Goal: Ask a question

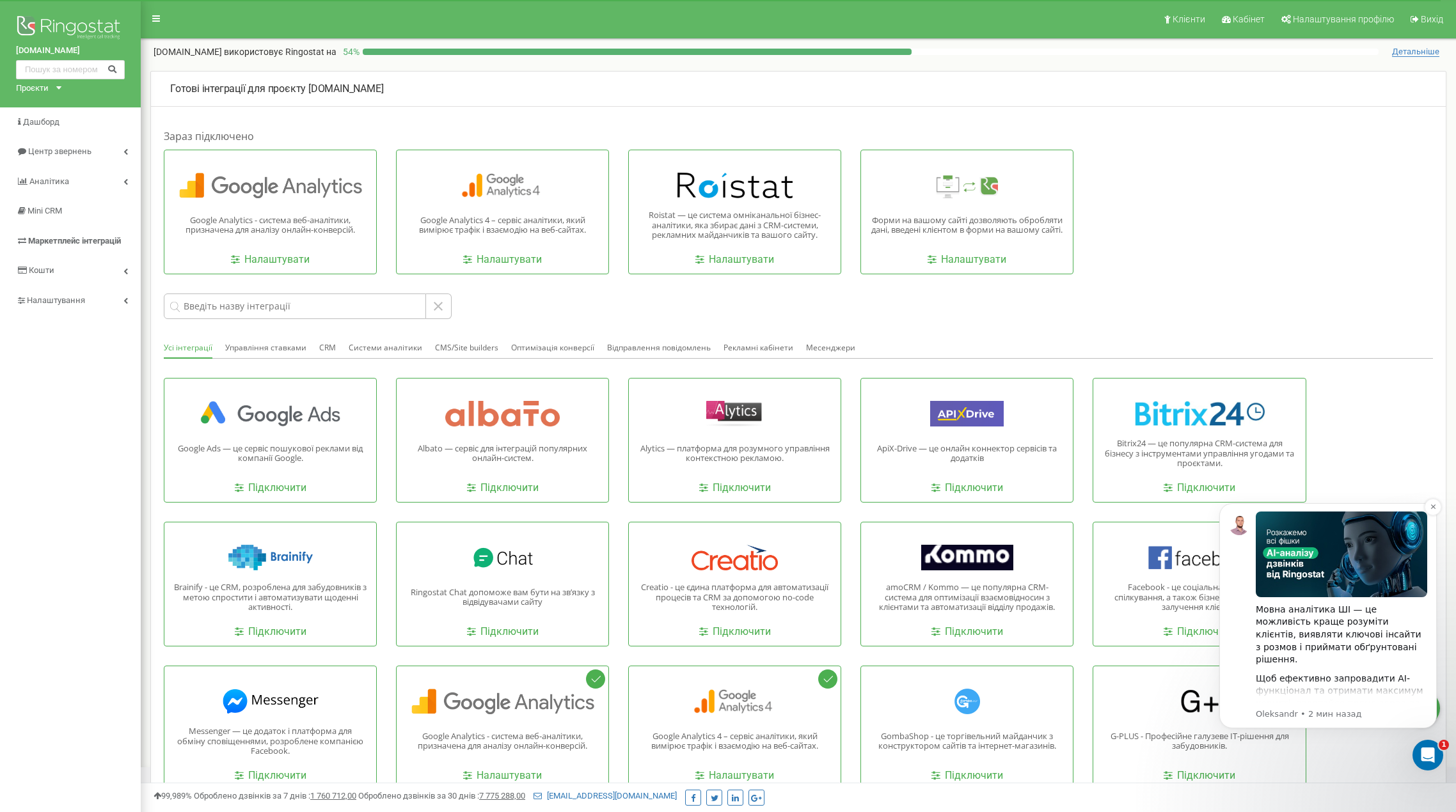
click at [1341, 560] on img "Message content" at bounding box center [1342, 554] width 172 height 86
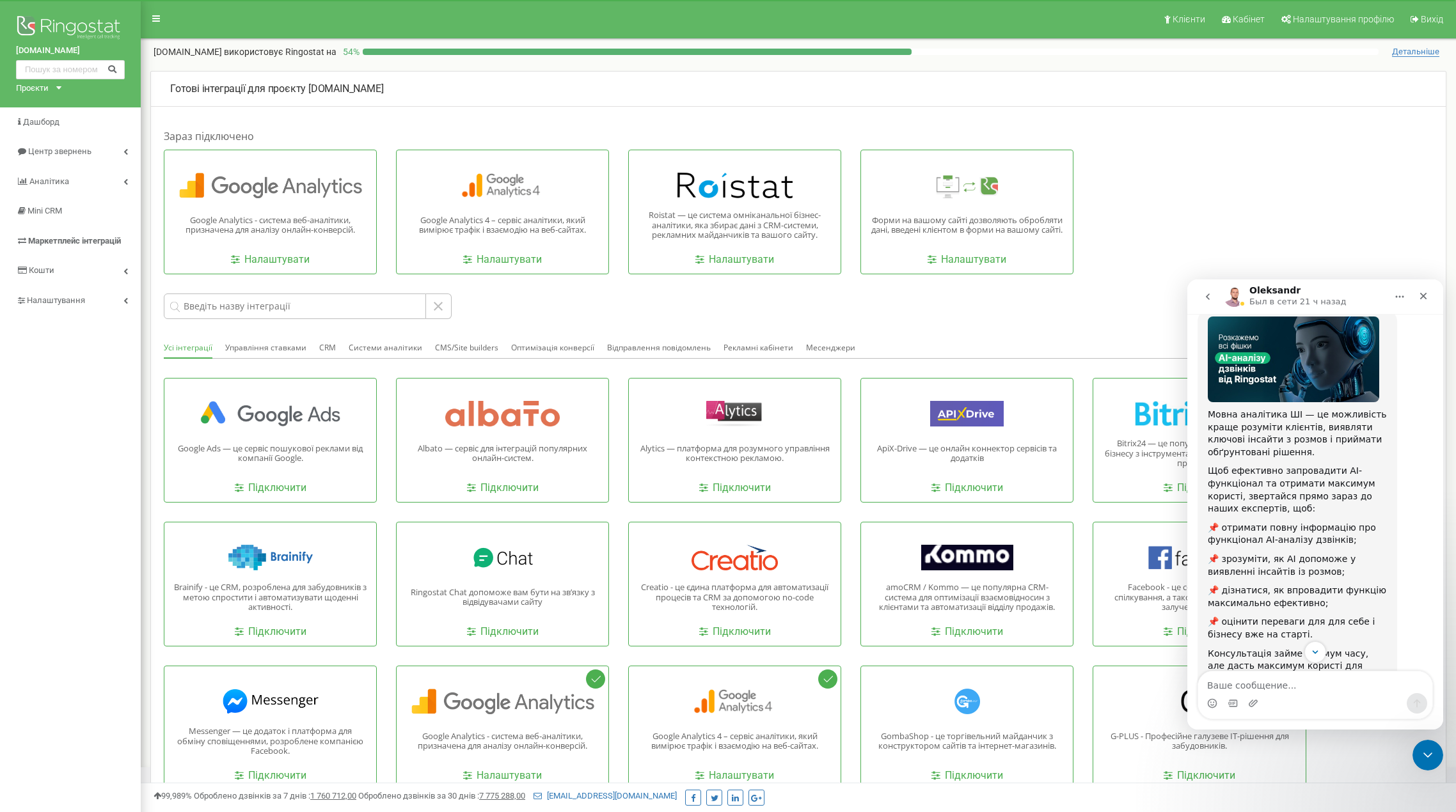
scroll to position [125, 0]
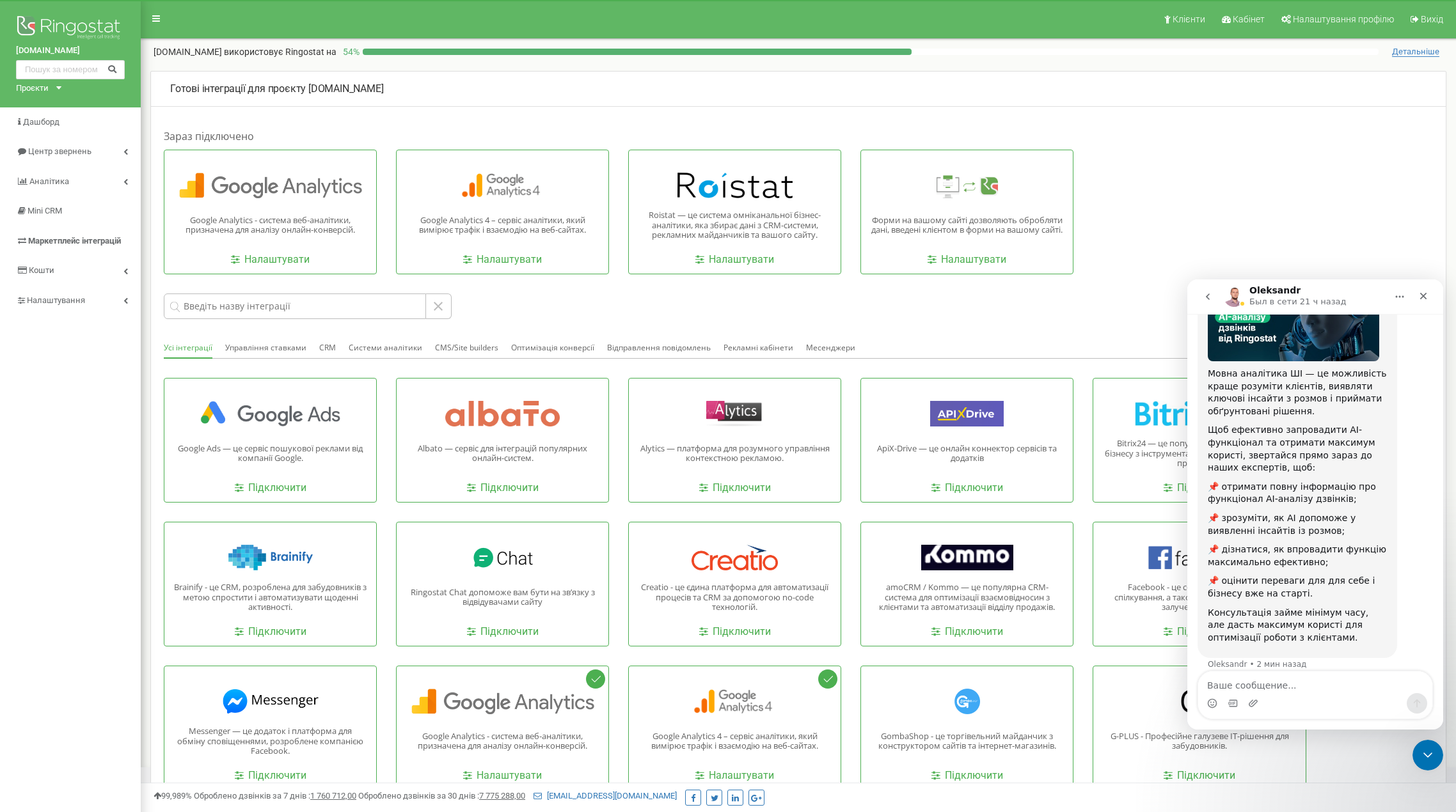
click at [1276, 686] on textarea "Ваше сообщение..." at bounding box center [1316, 682] width 234 height 22
type textarea "Вітаю"
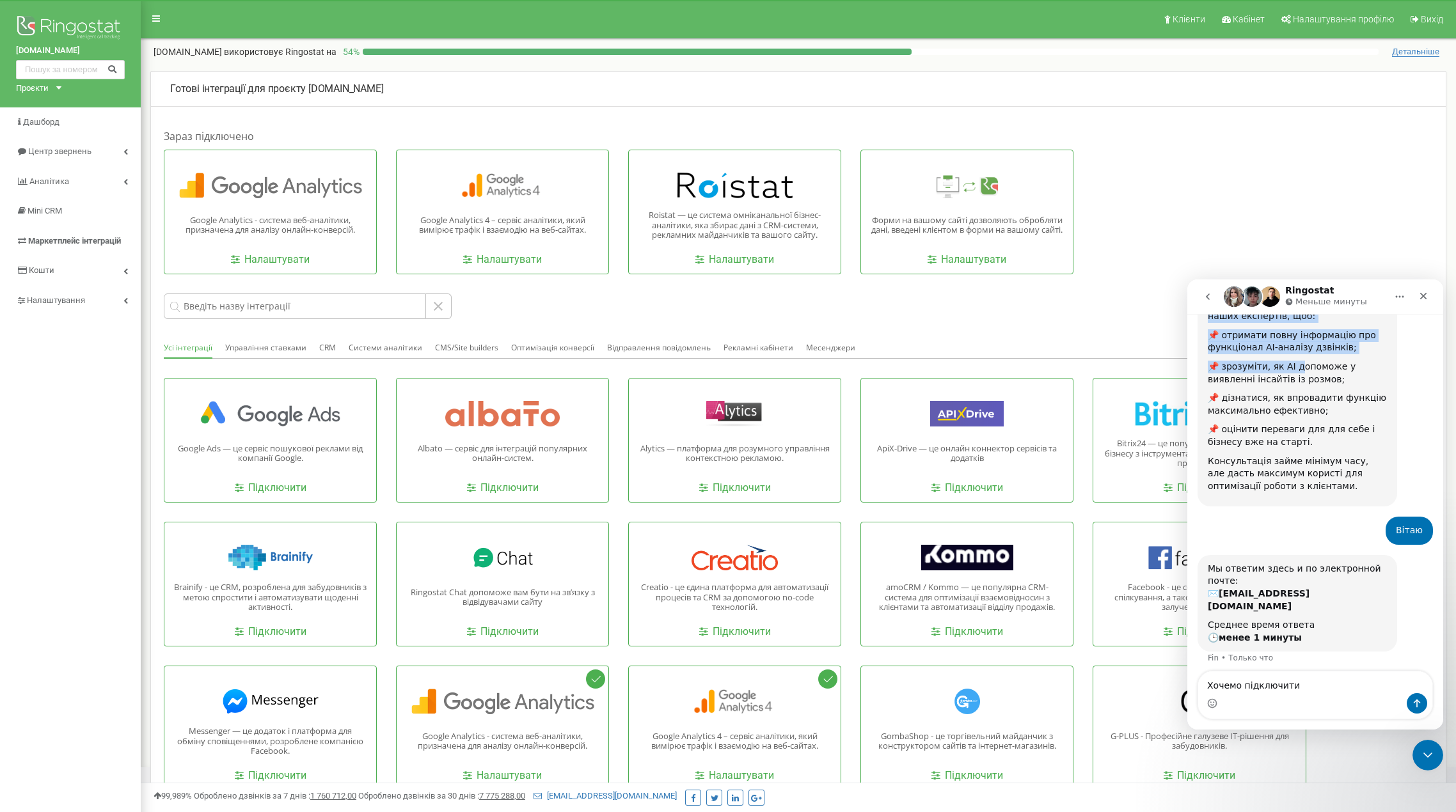
drag, startPoint x: 1280, startPoint y: 325, endPoint x: 1292, endPoint y: 351, distance: 28.6
click at [1292, 351] on div "Мовна аналітика ШІ — це можливість краще розуміти клієнтів, виявляти ключові ін…" at bounding box center [1297, 308] width 179 height 368
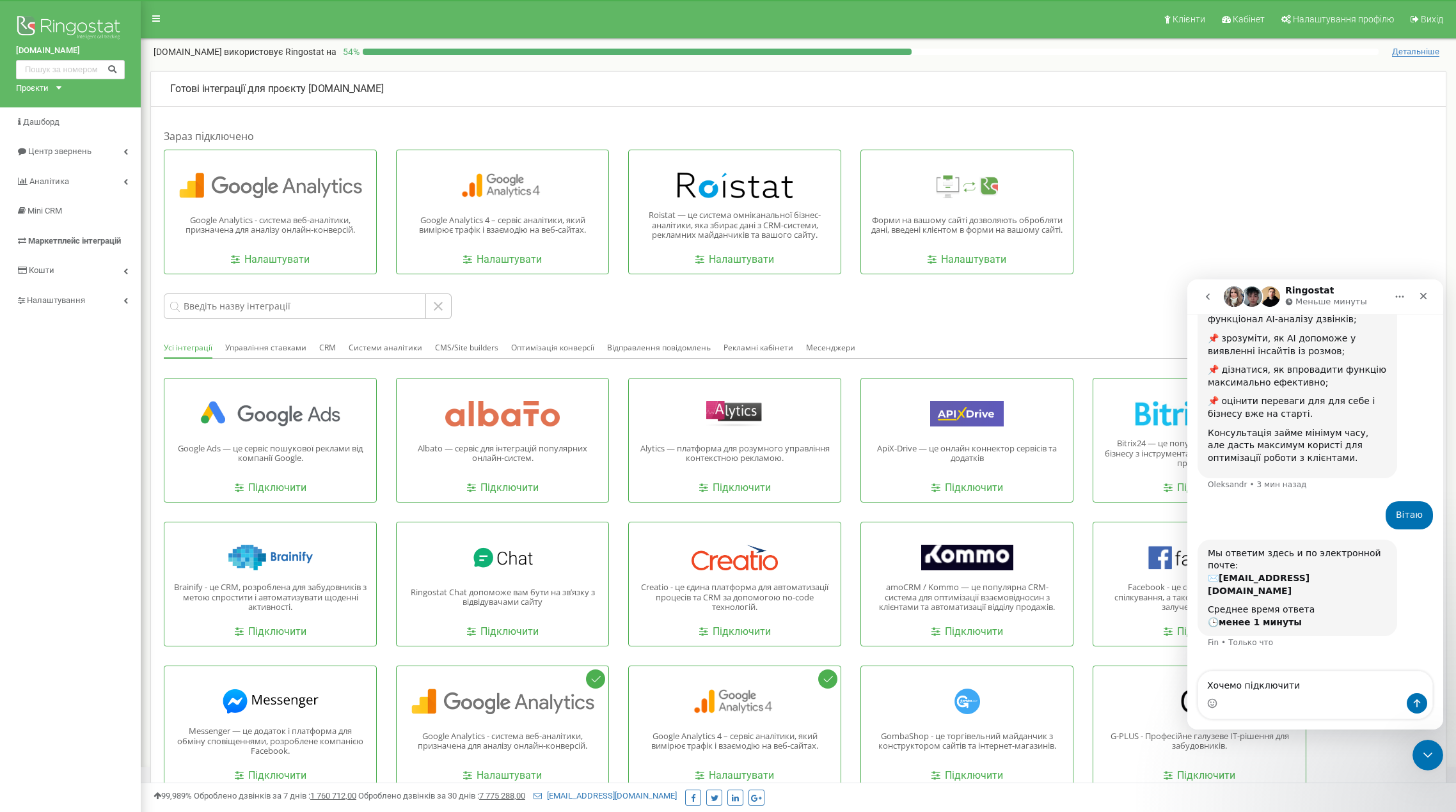
click at [1297, 364] on div "📌 дізнатися, як впровадити функцію максимально ефективно;" at bounding box center [1297, 376] width 179 height 25
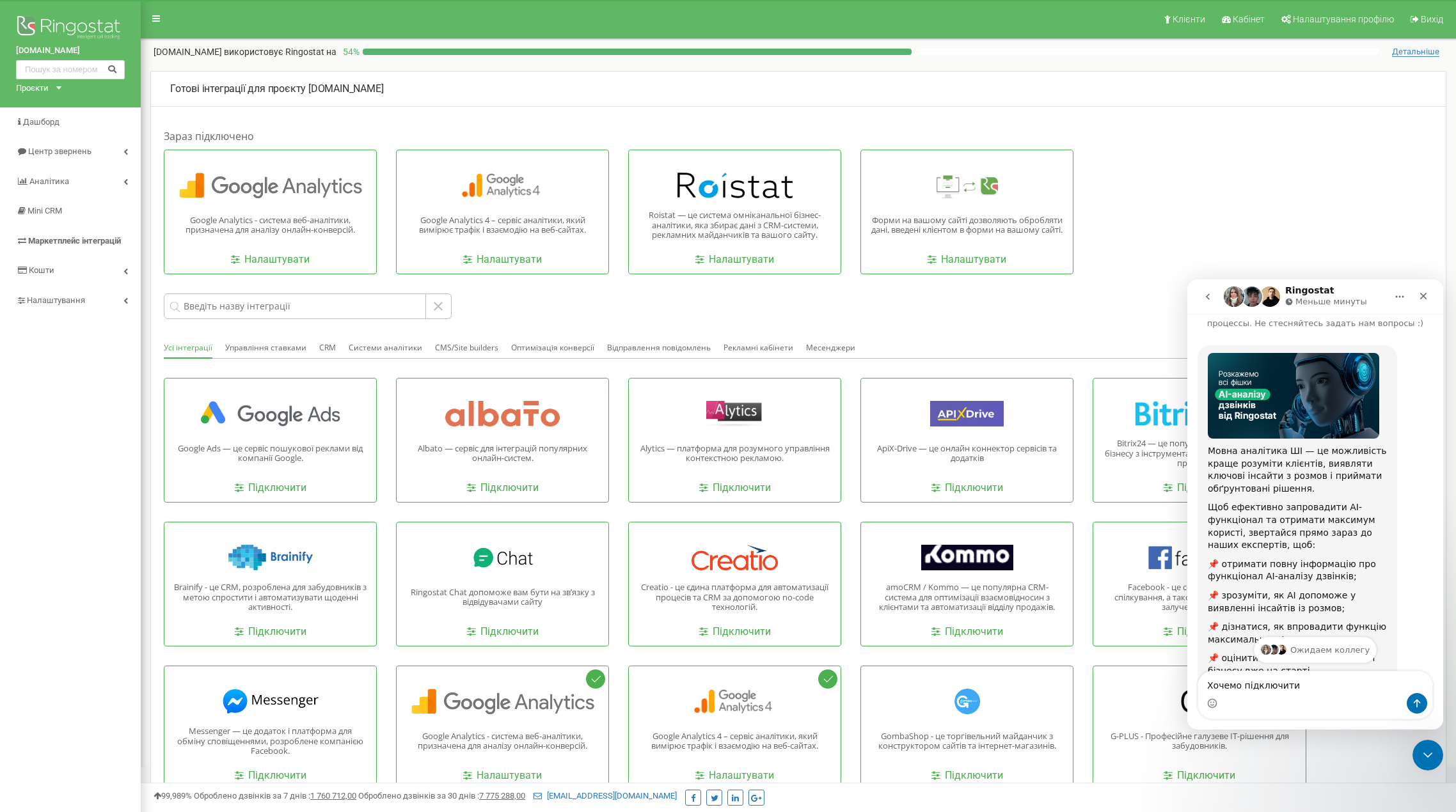
scroll to position [37, 0]
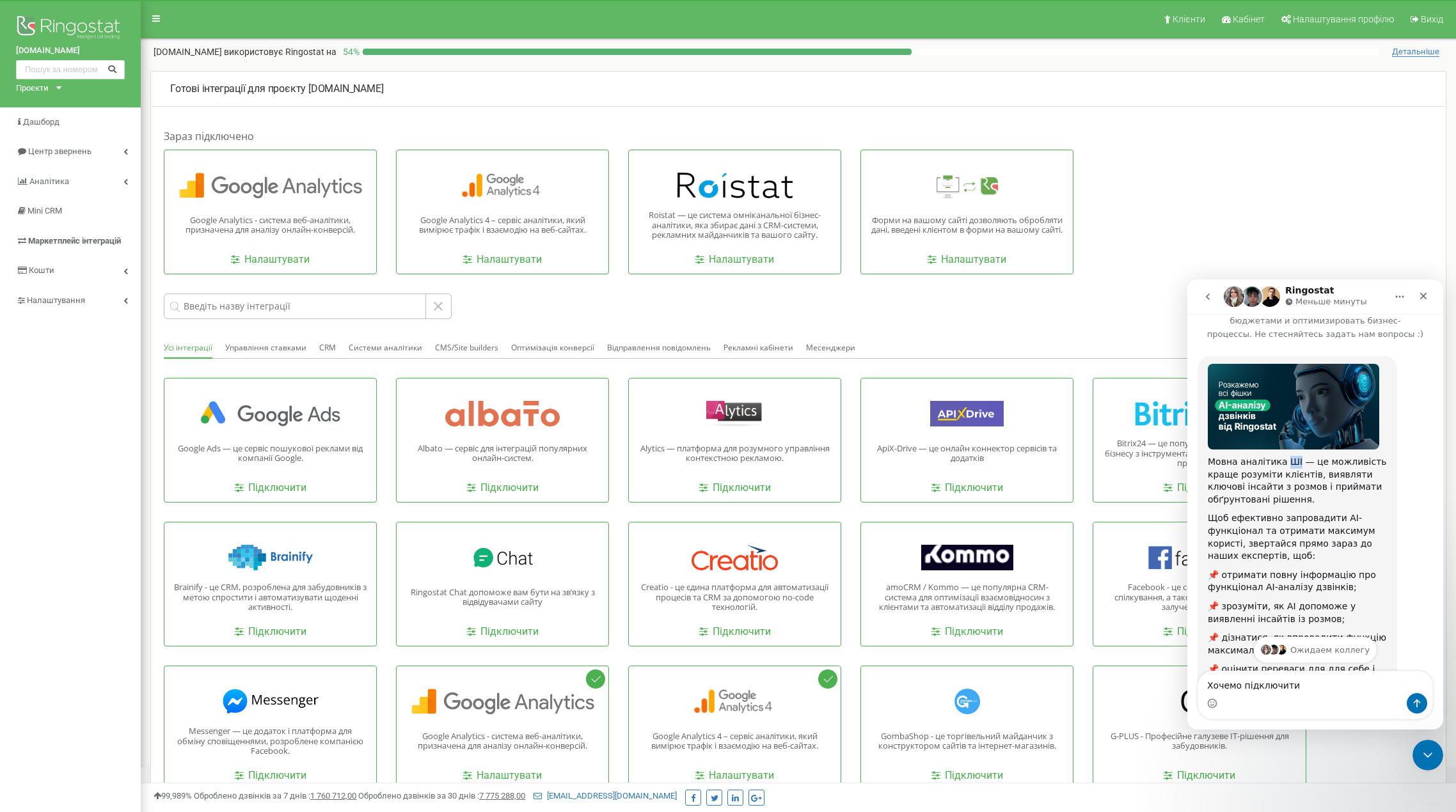
drag, startPoint x: 1279, startPoint y: 451, endPoint x: 1292, endPoint y: 454, distance: 13.3
click at [1292, 456] on div "Мовна аналітика ШІ — це можливість краще розуміти клієнтів, виявляти ключові ін…" at bounding box center [1297, 481] width 179 height 50
click at [1313, 692] on textarea "Хочемо підключити" at bounding box center [1316, 682] width 234 height 22
type textarea "Хочемо підключити ШІ"
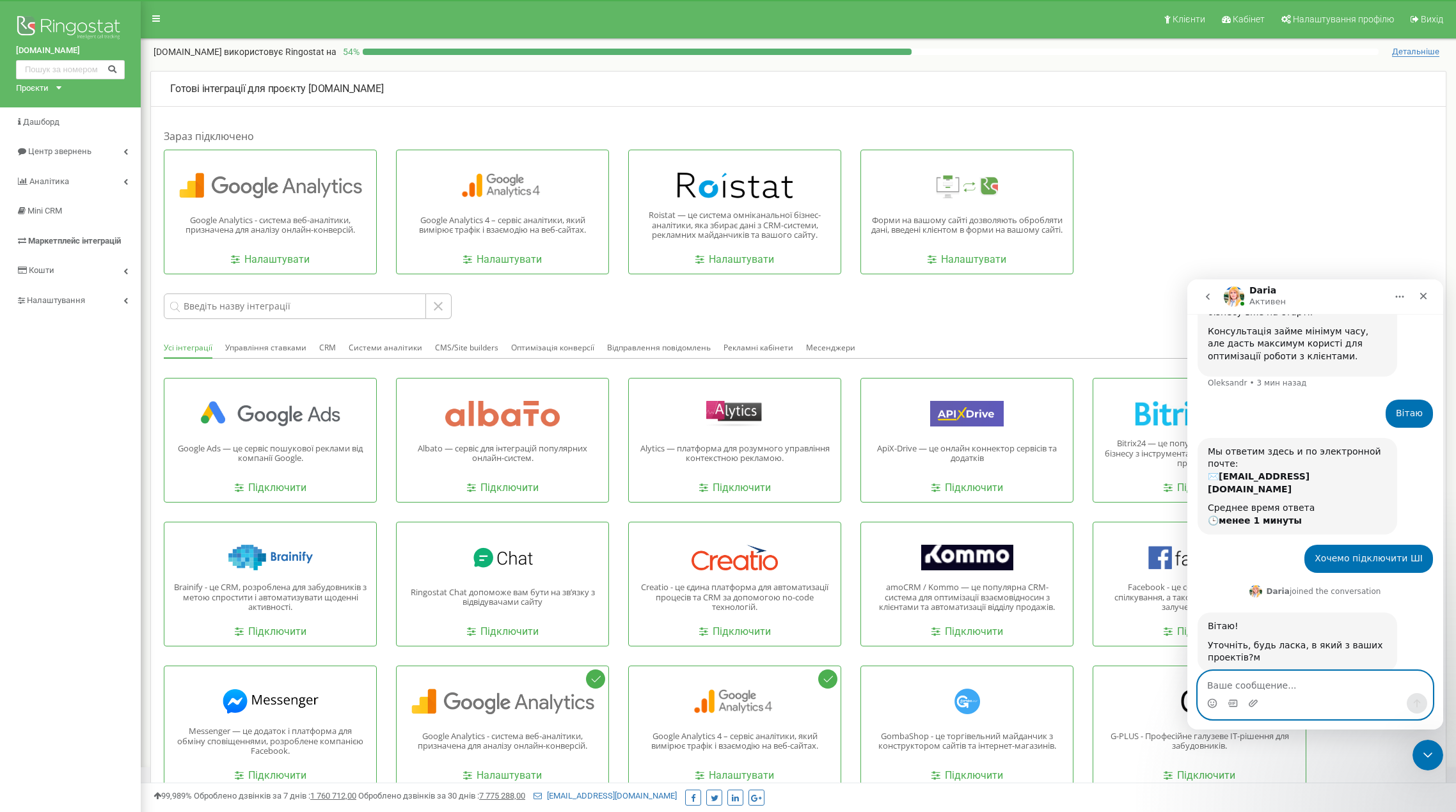
scroll to position [408, 0]
click at [1301, 675] on textarea "Ваше сообщение..." at bounding box center [1316, 682] width 234 height 22
type textarea "[DOMAIN_NAME]"
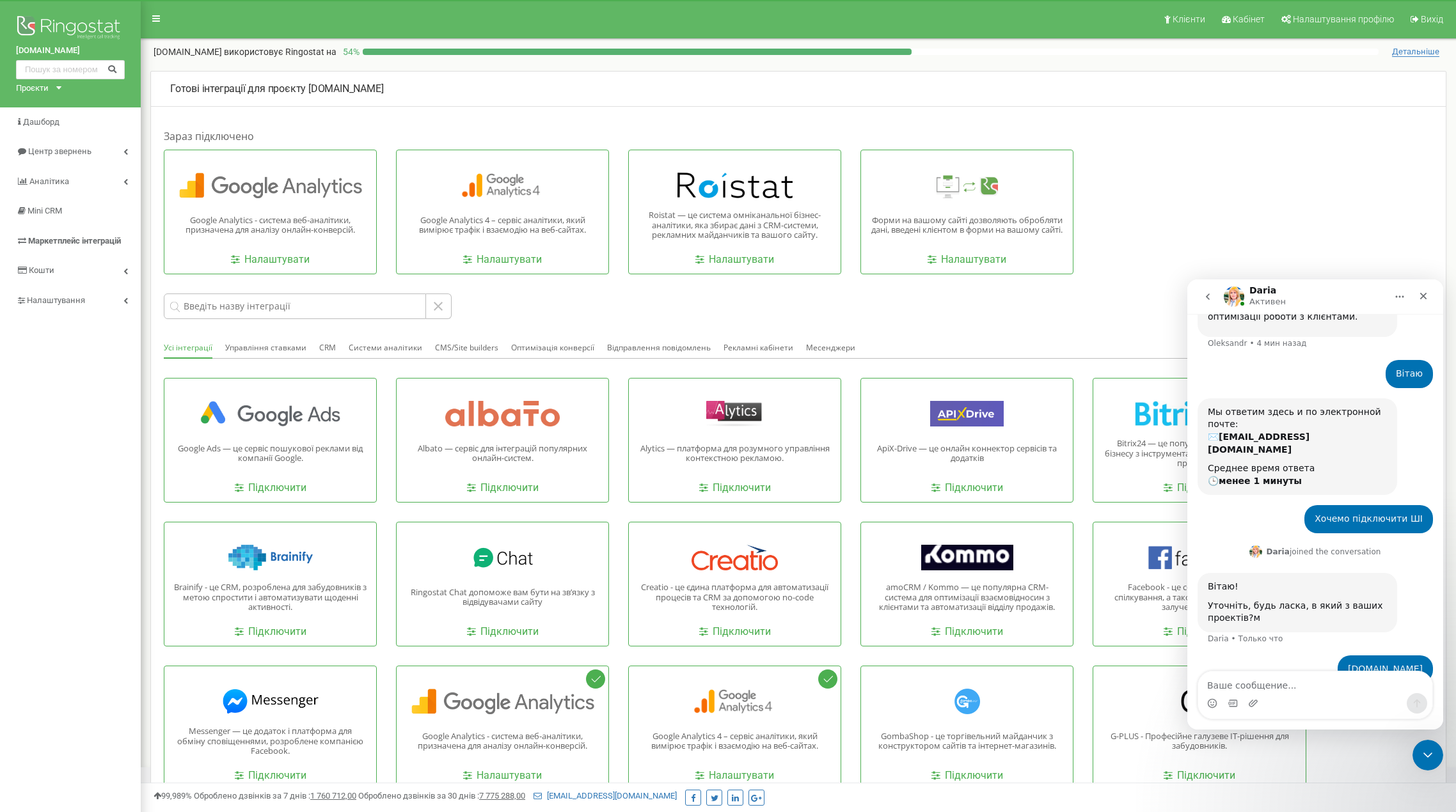
click at [51, 89] on div "Проєкти [DOMAIN_NAME] [DOMAIN_NAME] [DOMAIN_NAME]" at bounding box center [36, 88] width 40 height 12
click at [127, 91] on div "[DOMAIN_NAME] Проєкти [DOMAIN_NAME] [DOMAIN_NAME] [DOMAIN_NAME]" at bounding box center [70, 54] width 141 height 108
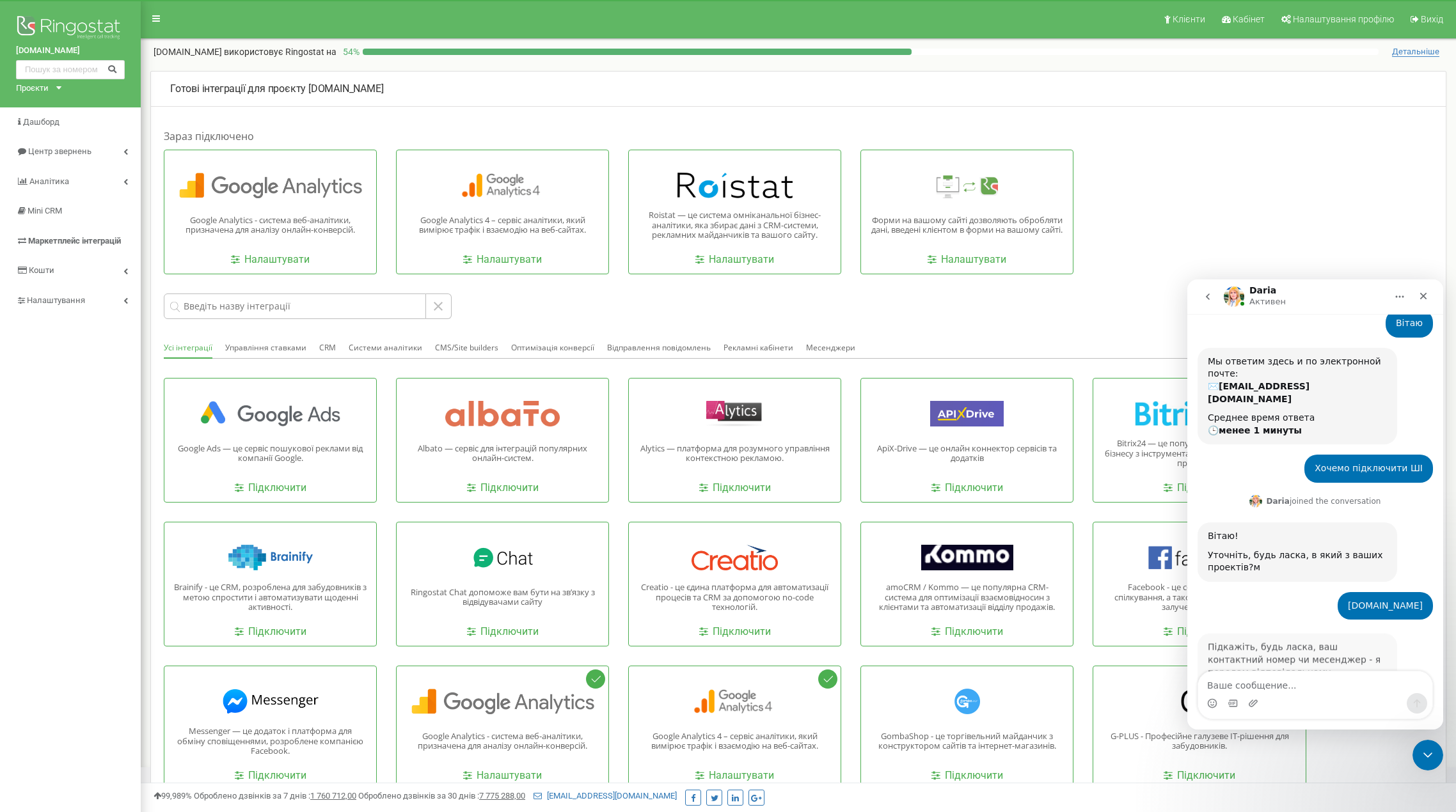
scroll to position [535, 0]
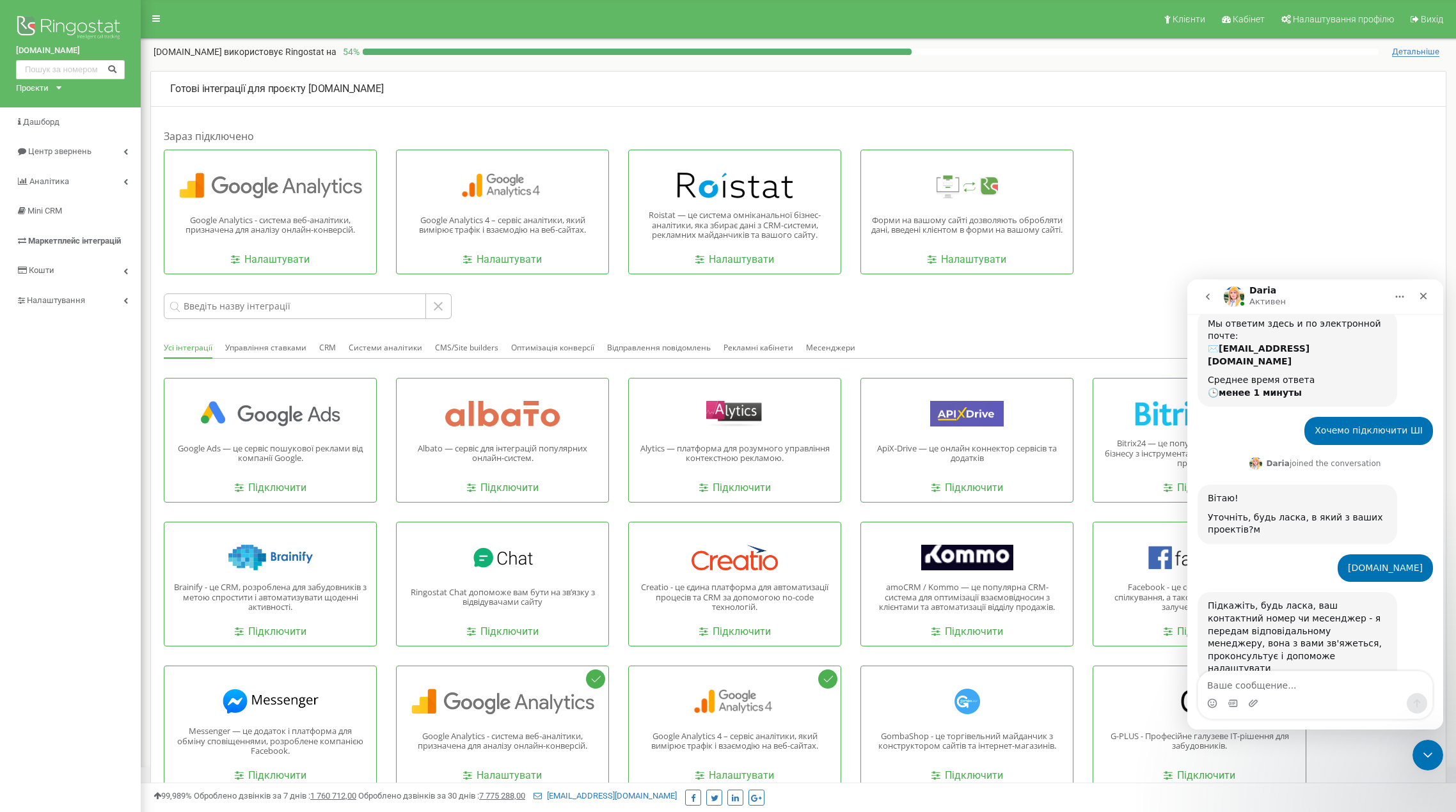
click at [1294, 600] on div "Підкажіть, будь ласка, ваш контактний номер чи месенджер - я передам відповідал…" at bounding box center [1297, 638] width 179 height 76
click at [1282, 686] on textarea "Ваше сообщение..." at bounding box center [1316, 682] width 234 height 22
type textarea "3809"
click at [1295, 693] on div "Мессенджер Intercom" at bounding box center [1316, 703] width 234 height 21
click at [1314, 683] on textarea "Ваше сообщение..." at bounding box center [1316, 682] width 234 height 22
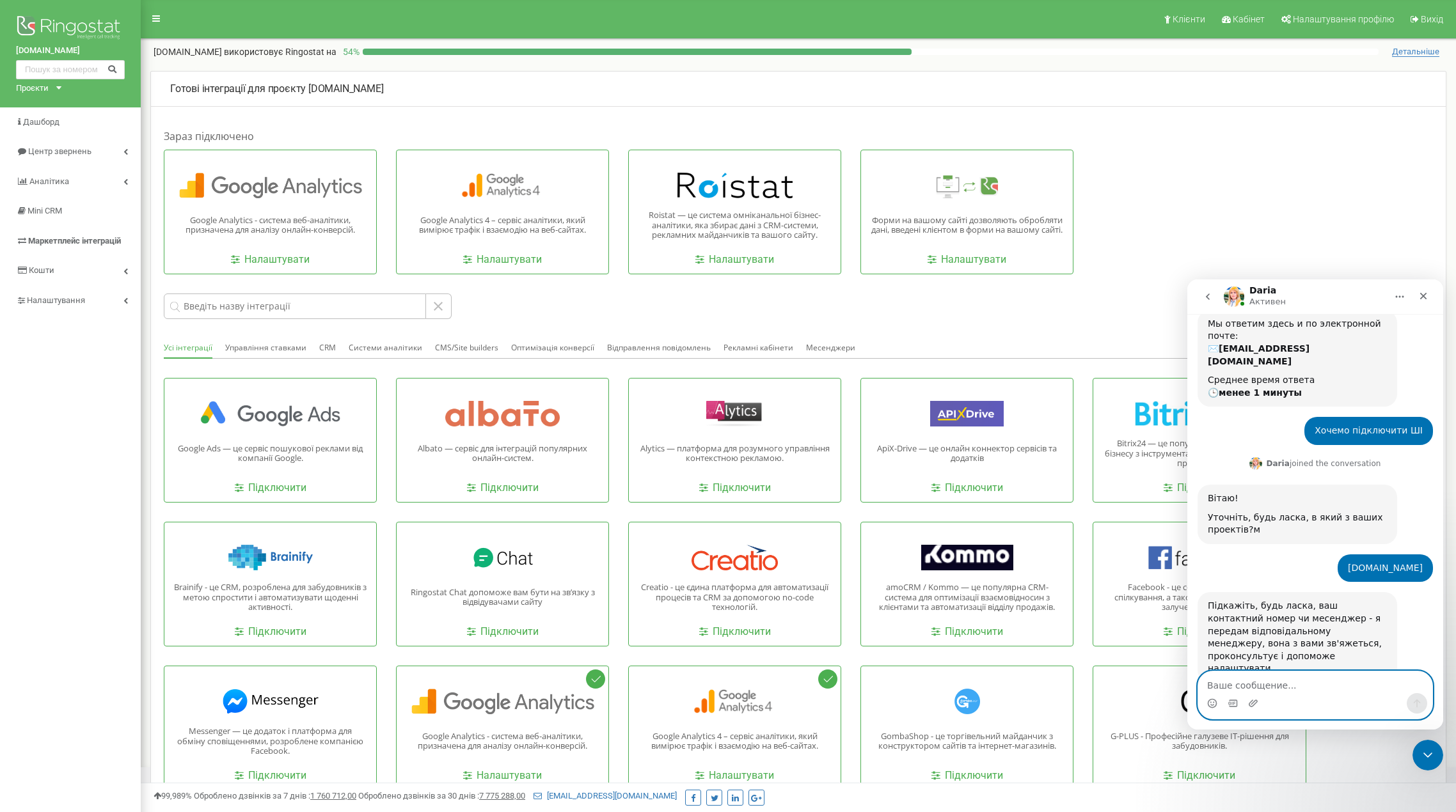
paste textarea "@fihol_dmytro"
type textarea "@fihol_dmytro"
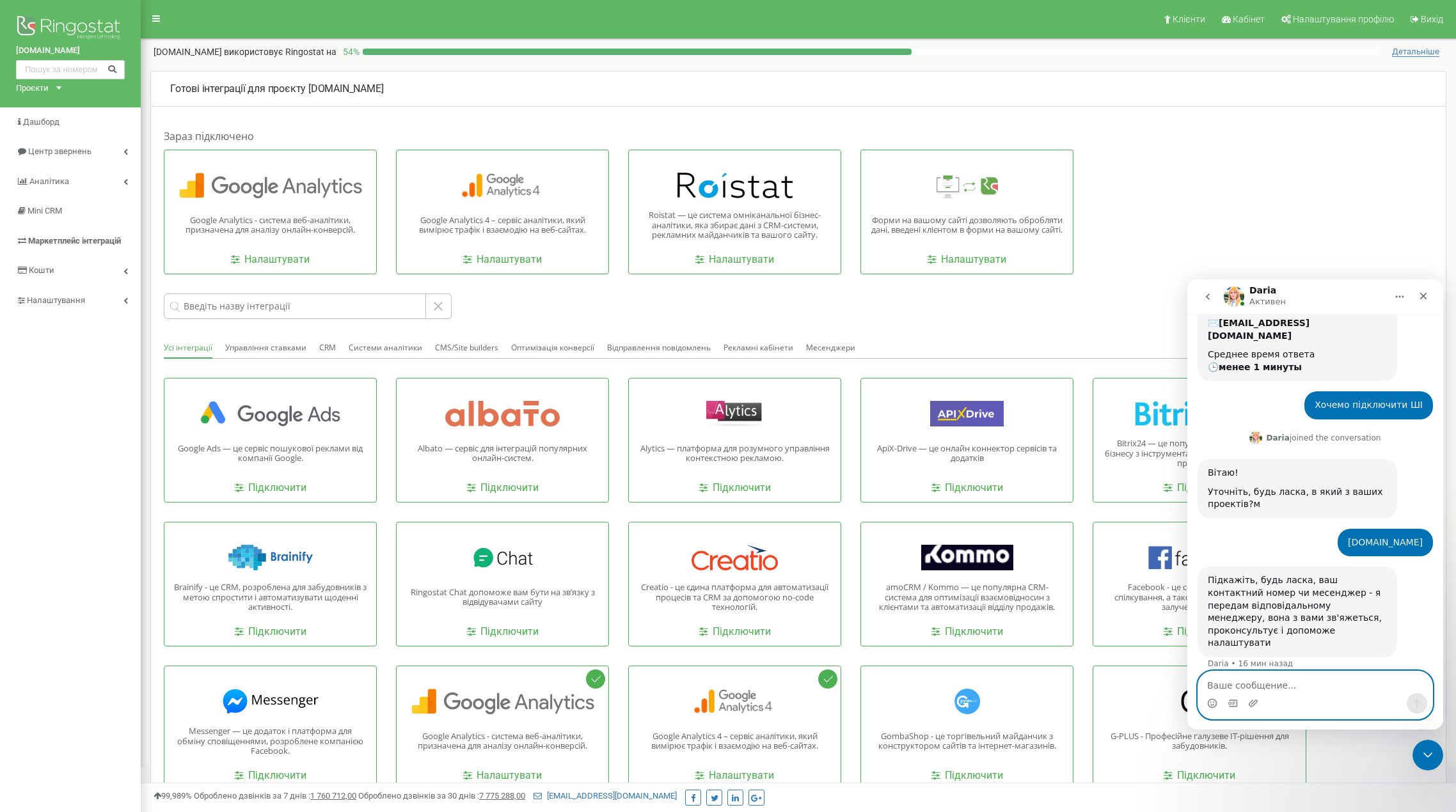
scroll to position [573, 0]
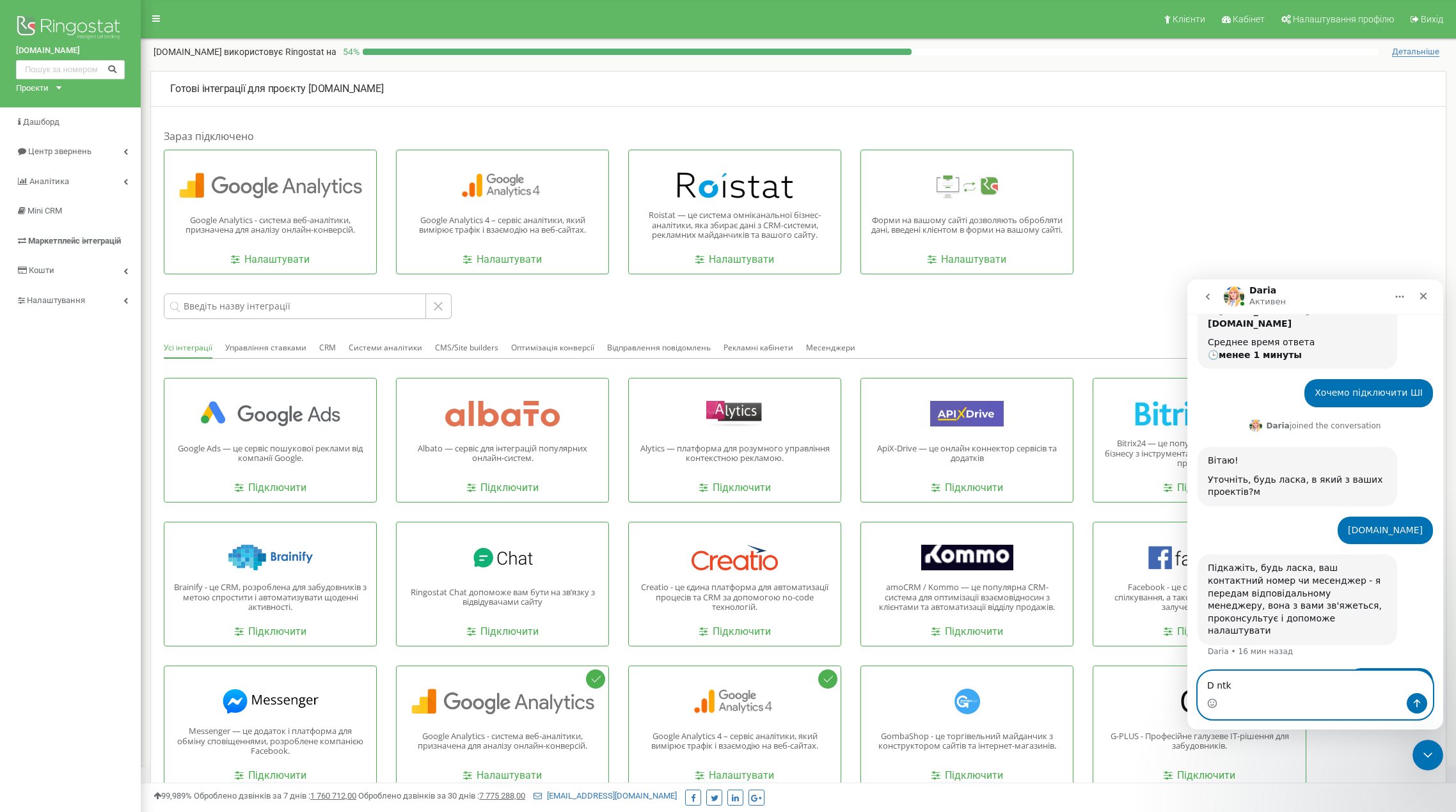
type textarea "D ntkt"
type textarea "В телеграм"
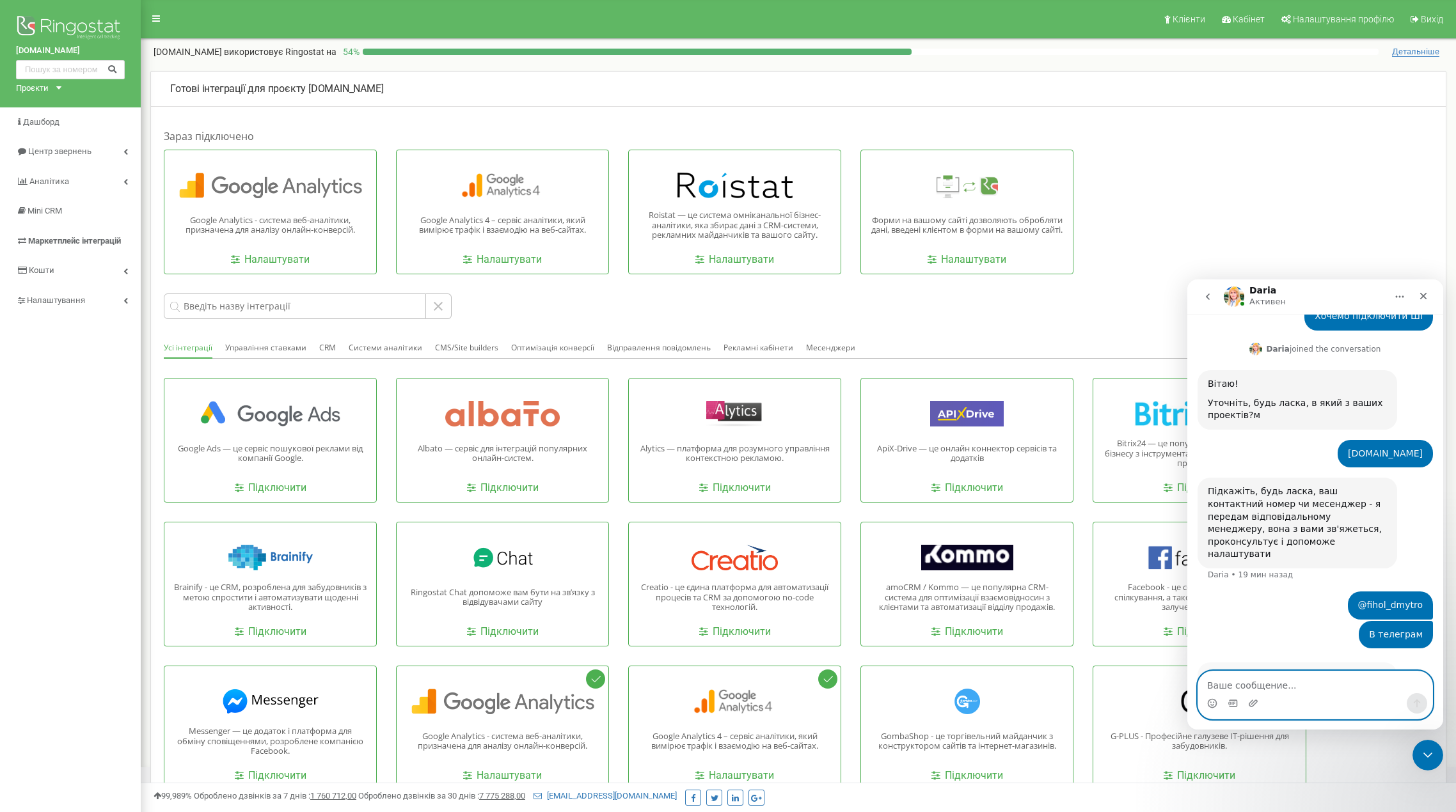
scroll to position [703, 0]
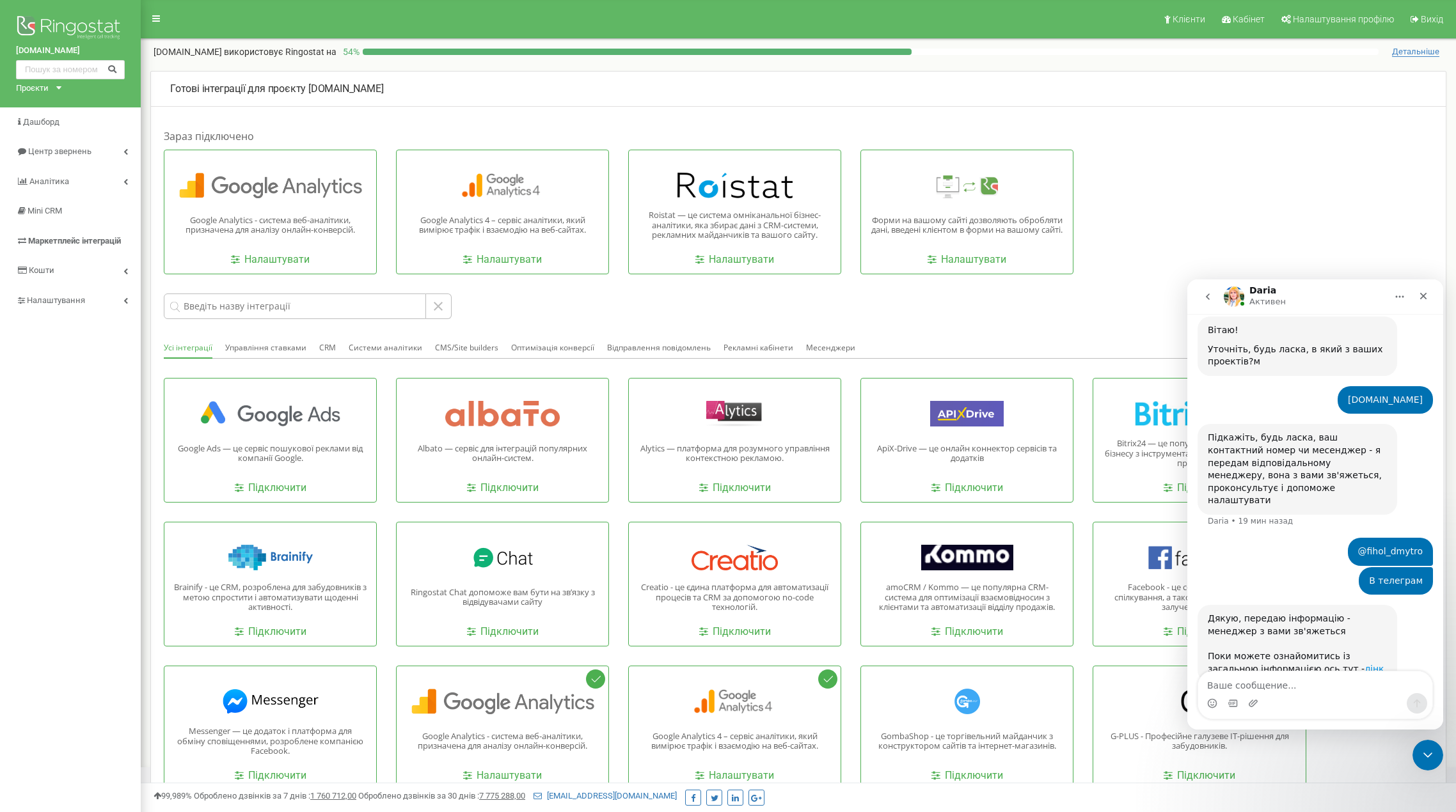
click at [1365, 664] on link "лінк" at bounding box center [1374, 669] width 19 height 10
